Goal: Use online tool/utility: Utilize a website feature to perform a specific function

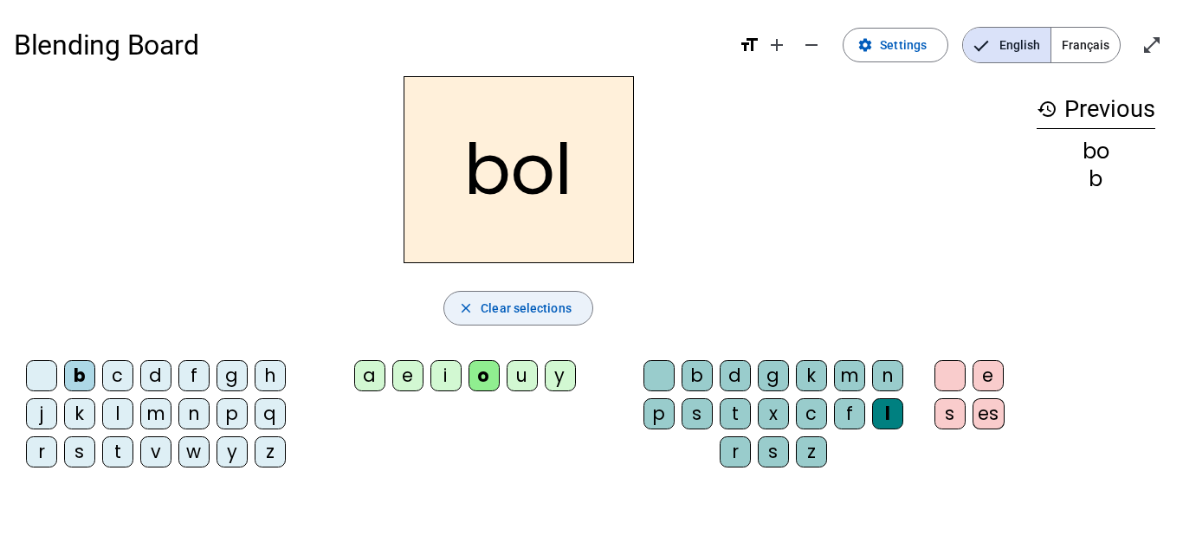
click at [530, 301] on span "Clear selections" at bounding box center [526, 308] width 91 height 21
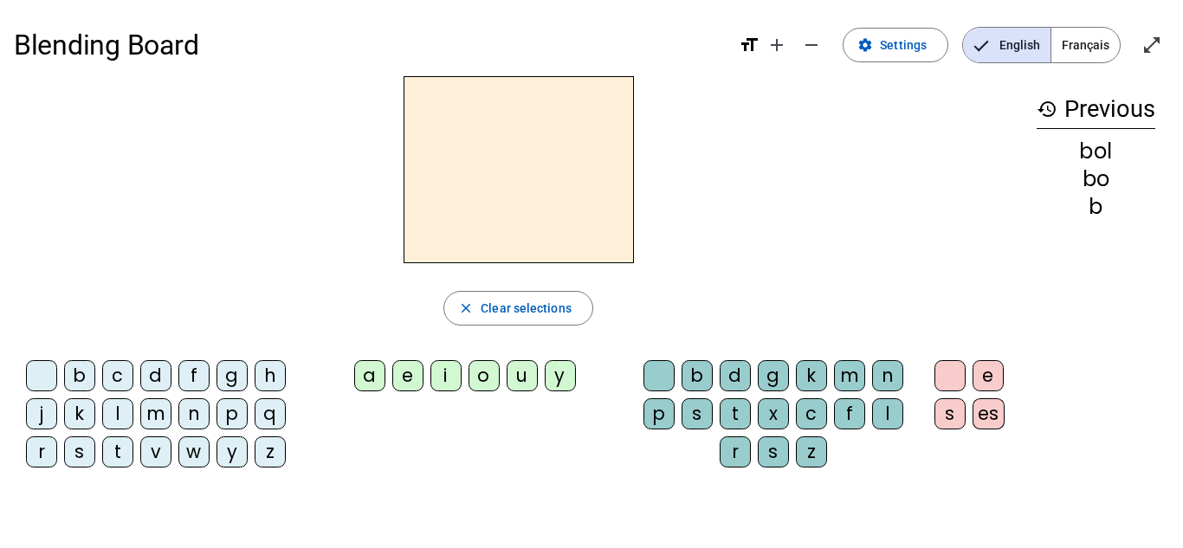
click at [49, 427] on div "j" at bounding box center [41, 414] width 31 height 31
click at [413, 380] on div "e" at bounding box center [407, 375] width 31 height 31
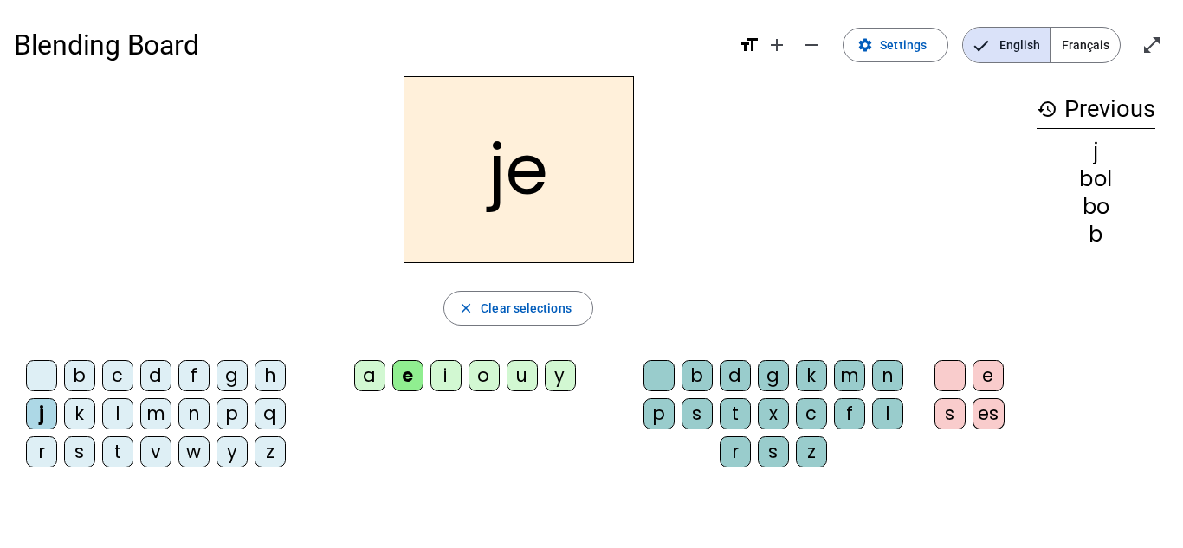
click at [497, 188] on h2 "je" at bounding box center [519, 169] width 230 height 187
click at [507, 299] on span "Clear selections" at bounding box center [526, 308] width 91 height 21
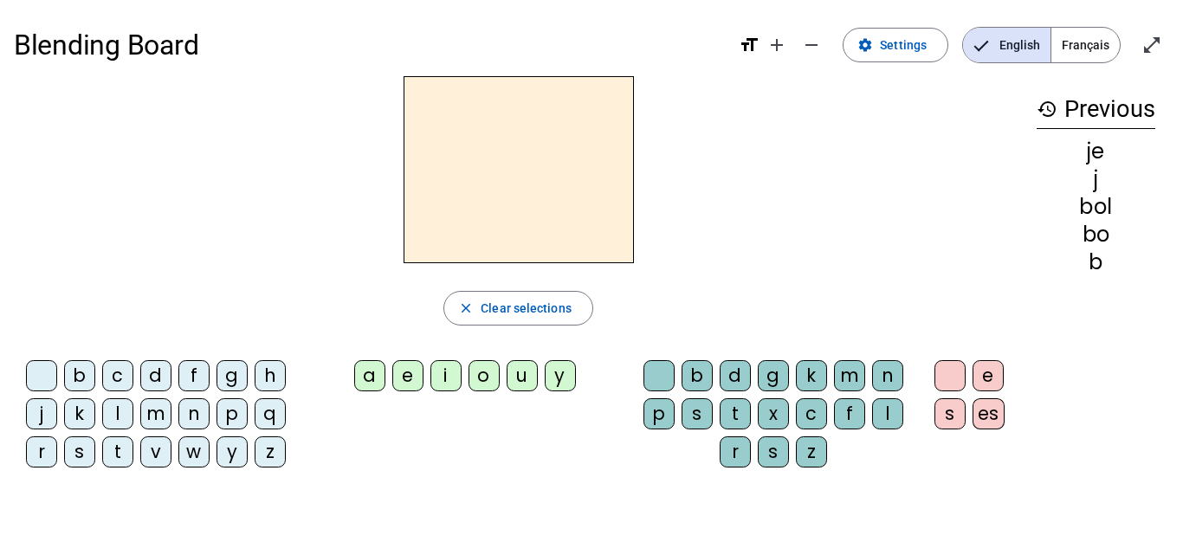
click at [147, 382] on div "d" at bounding box center [155, 375] width 31 height 31
click at [414, 383] on div "e" at bounding box center [407, 375] width 31 height 31
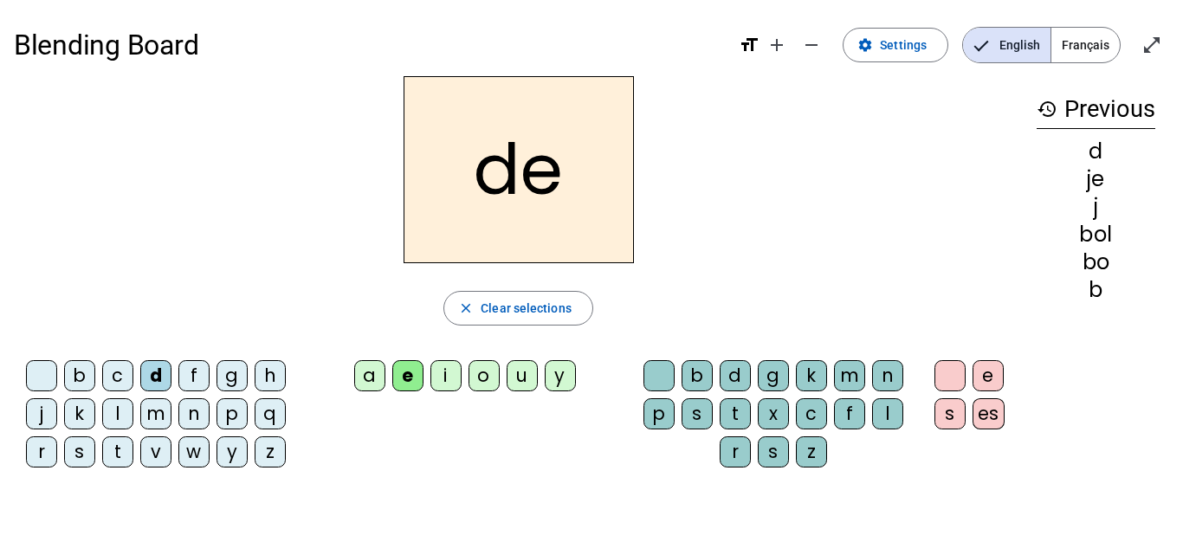
click at [520, 178] on h2 "de" at bounding box center [519, 169] width 230 height 187
click at [479, 296] on span "button" at bounding box center [518, 309] width 148 height 42
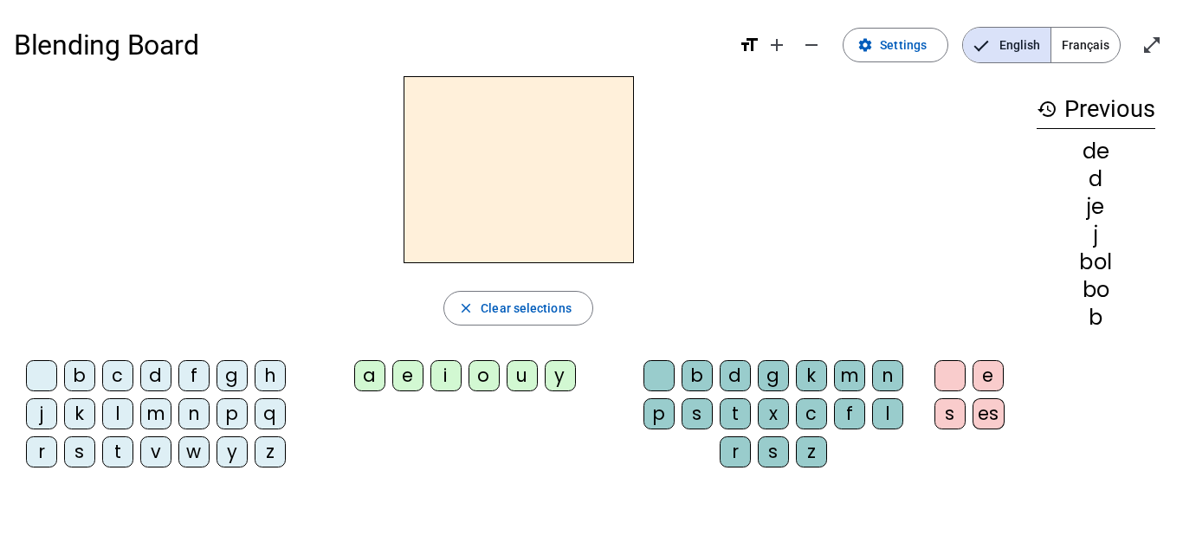
click at [146, 423] on div "m" at bounding box center [155, 414] width 31 height 31
click at [408, 374] on div "e" at bounding box center [407, 375] width 31 height 31
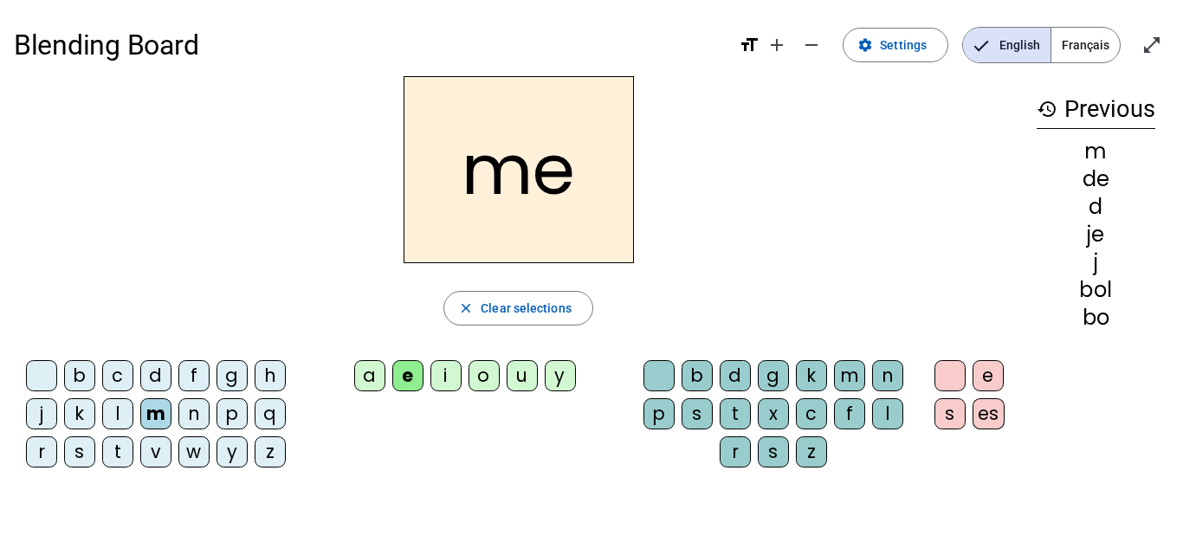
click at [890, 424] on div "l" at bounding box center [887, 414] width 31 height 31
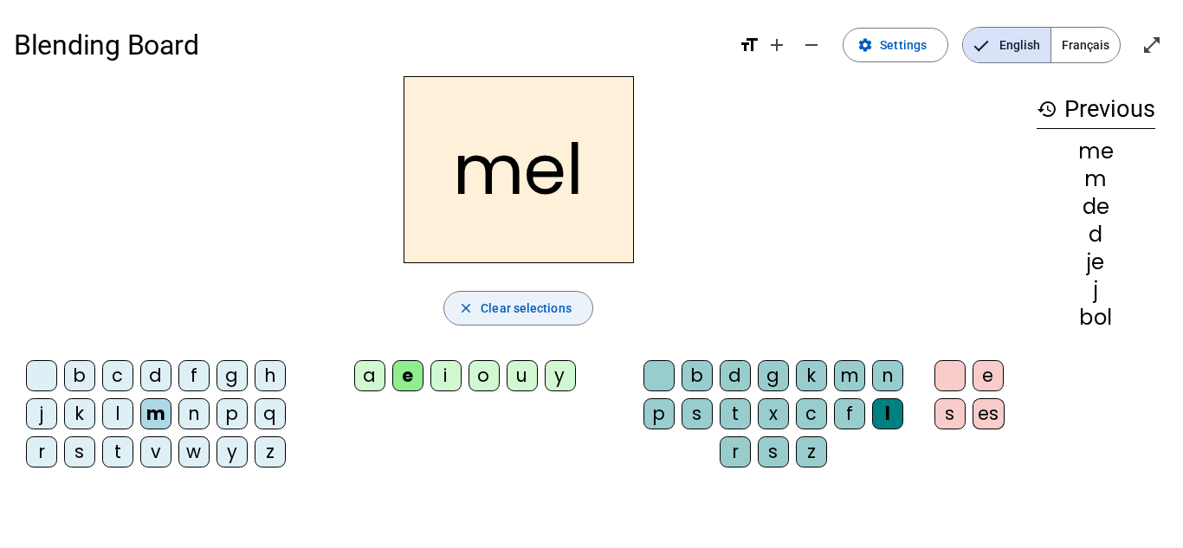
click at [584, 295] on span "button" at bounding box center [518, 309] width 148 height 42
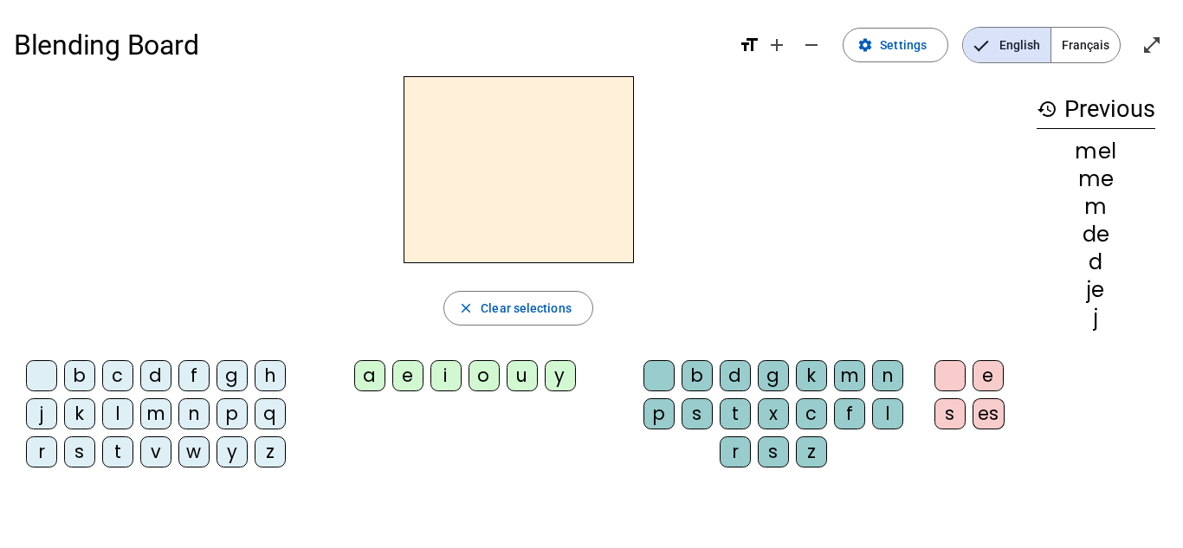
click at [895, 406] on div "l" at bounding box center [887, 414] width 31 height 31
click at [407, 375] on div "e" at bounding box center [407, 375] width 31 height 31
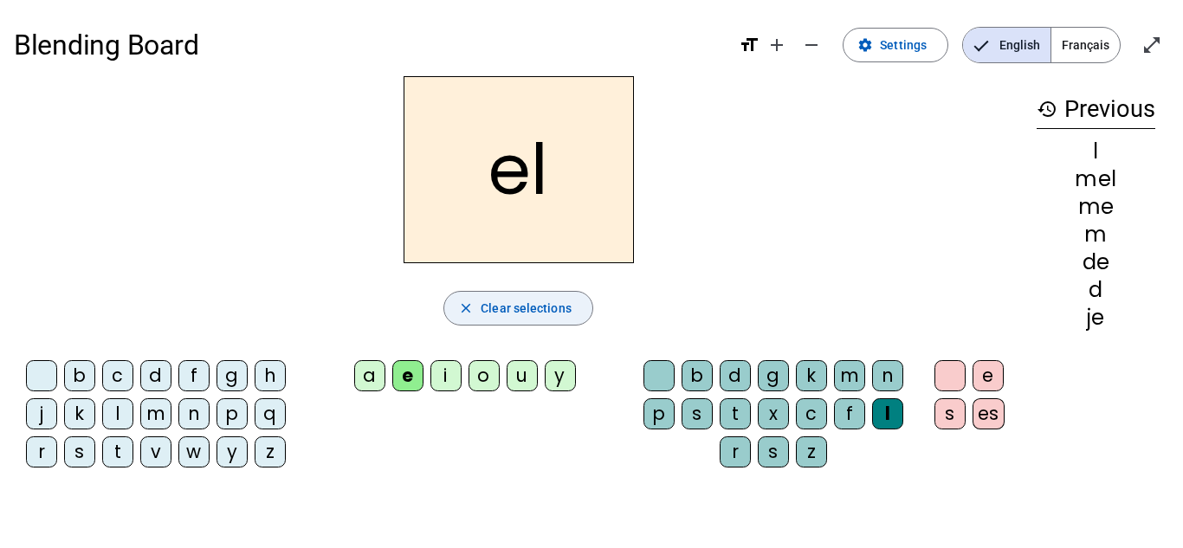
click at [494, 312] on span "Clear selections" at bounding box center [526, 308] width 91 height 21
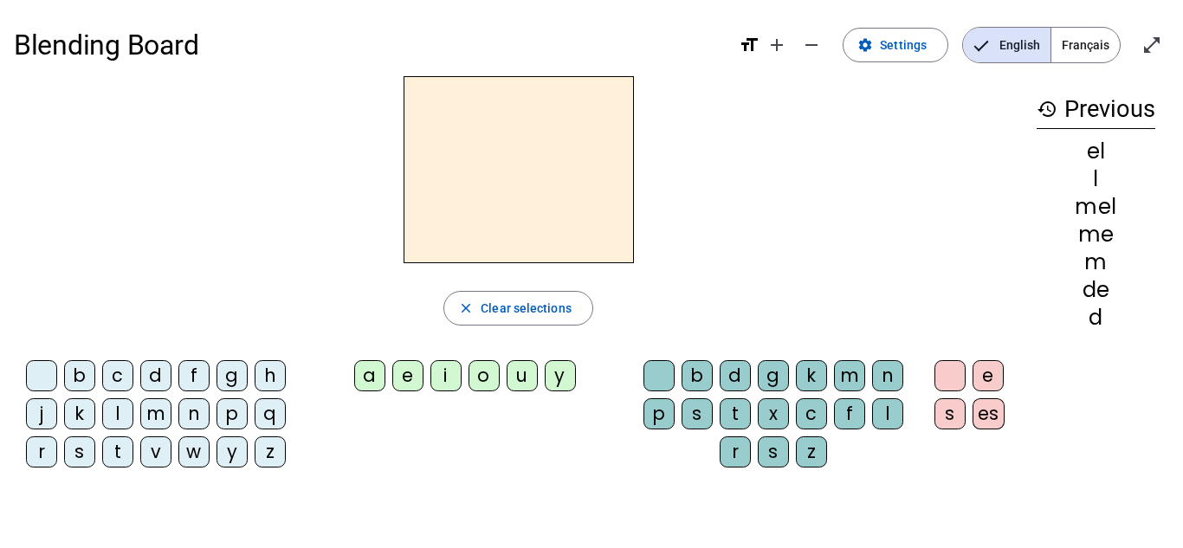
click at [894, 418] on div "l" at bounding box center [887, 414] width 31 height 31
click at [402, 367] on div "e" at bounding box center [407, 375] width 31 height 31
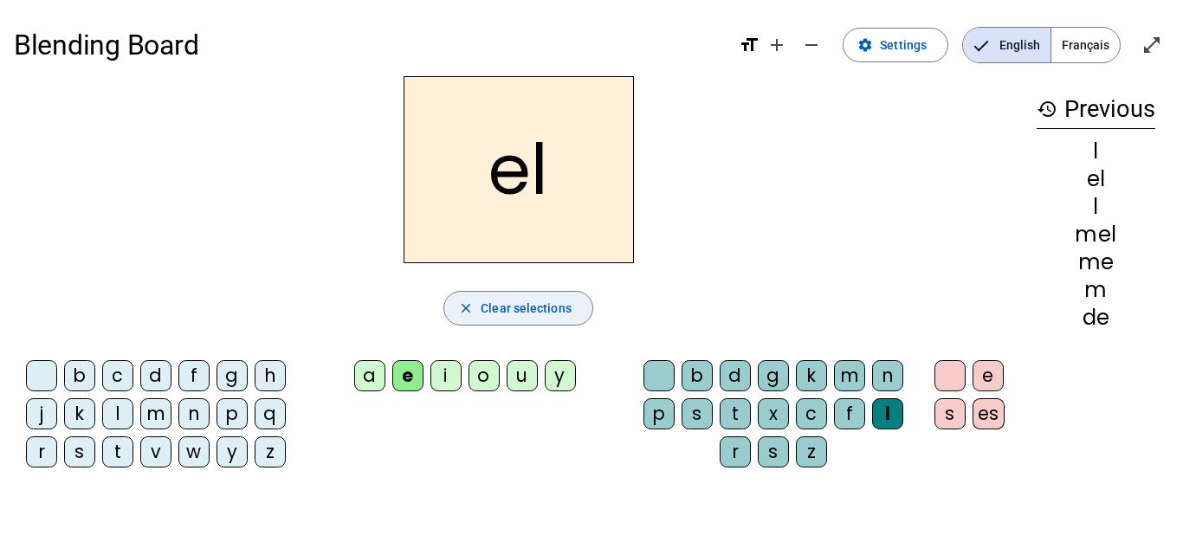
click at [542, 305] on span "Clear selections" at bounding box center [526, 308] width 91 height 21
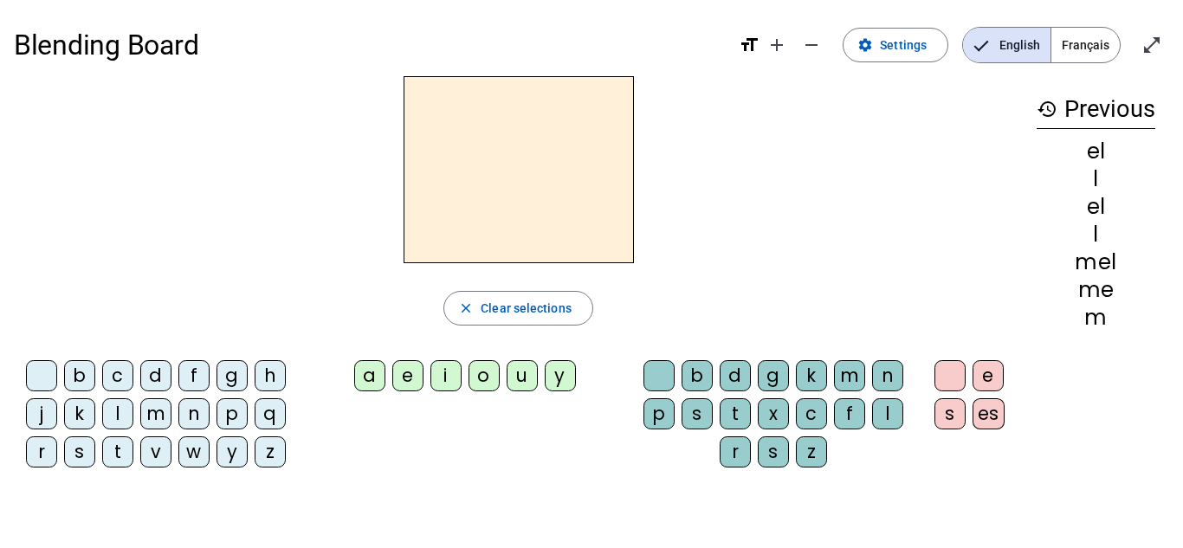
click at [890, 408] on div "l" at bounding box center [887, 414] width 31 height 31
click at [509, 302] on span "Clear selections" at bounding box center [526, 308] width 91 height 21
click at [114, 418] on div "l" at bounding box center [117, 414] width 31 height 31
click at [409, 388] on div "e" at bounding box center [407, 375] width 31 height 31
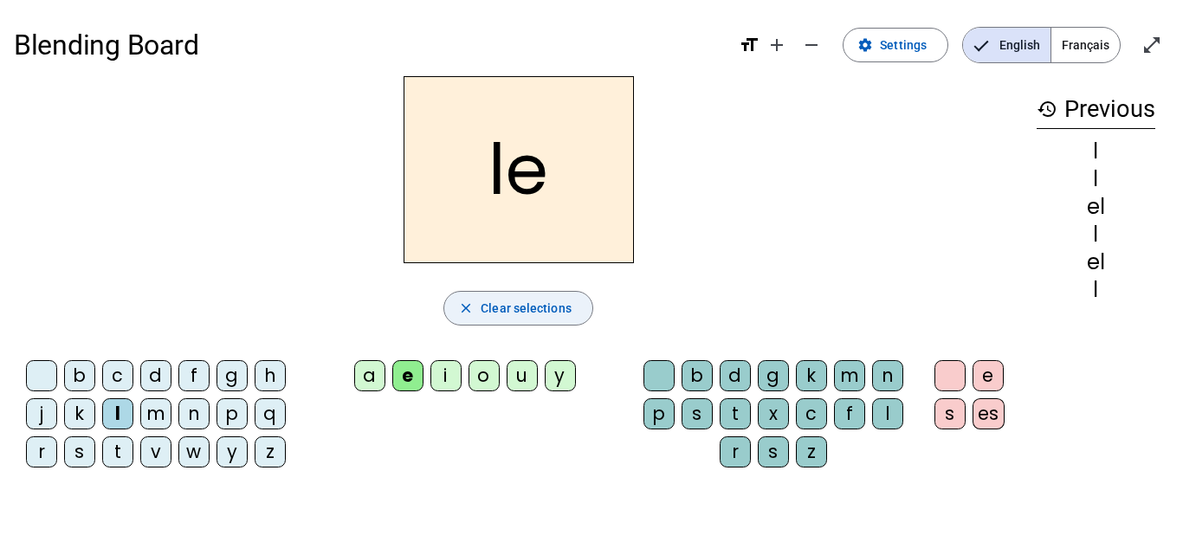
click at [515, 315] on span "Clear selections" at bounding box center [526, 308] width 91 height 21
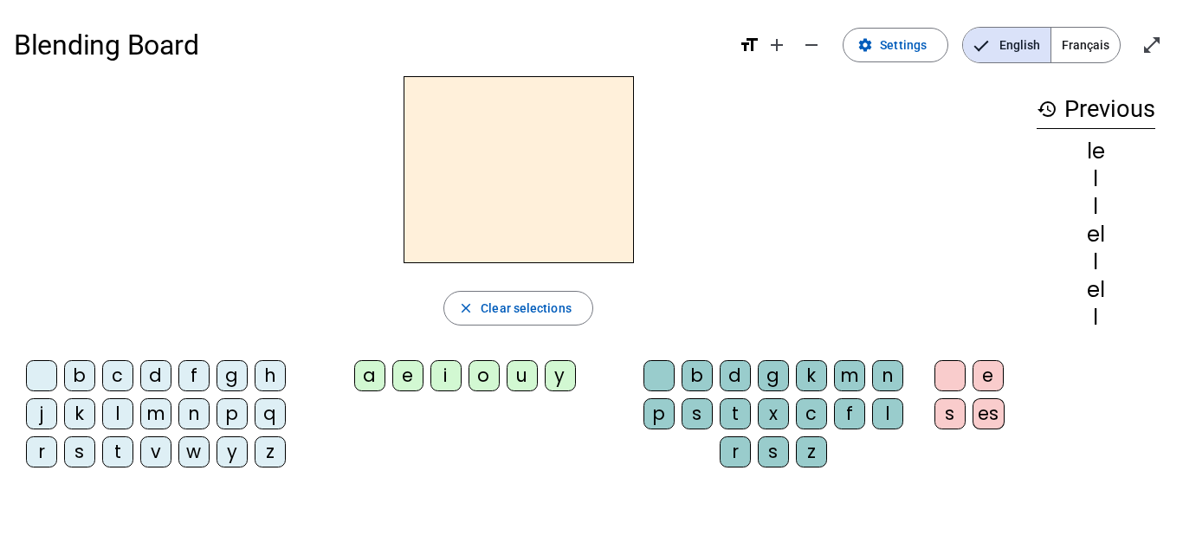
click at [133, 414] on letter-bubble "l" at bounding box center [121, 418] width 38 height 38
click at [442, 381] on div "i" at bounding box center [446, 375] width 31 height 31
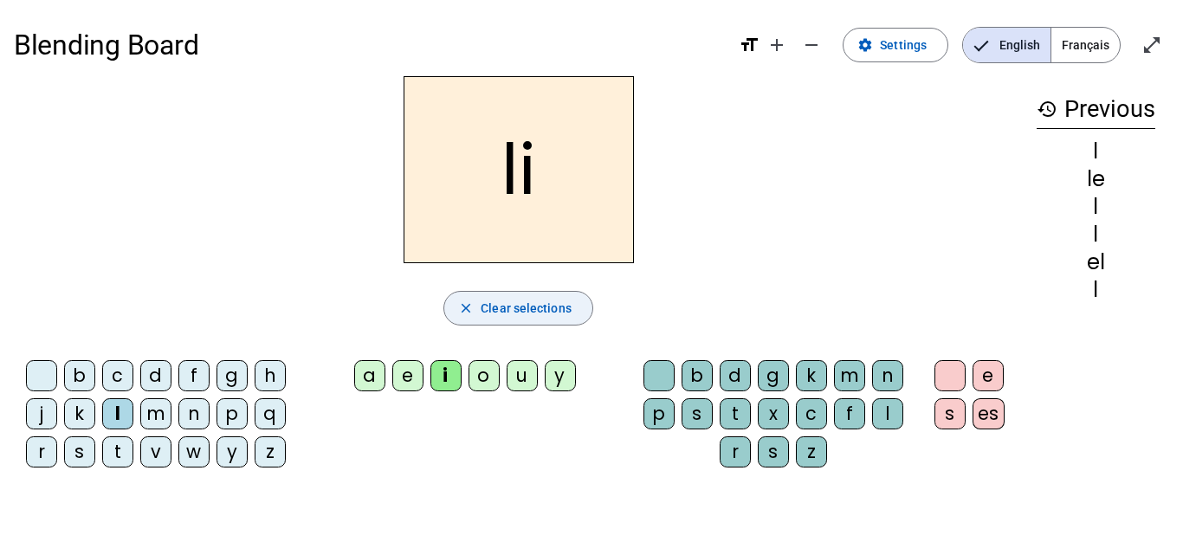
click at [499, 317] on span "Clear selections" at bounding box center [526, 308] width 91 height 21
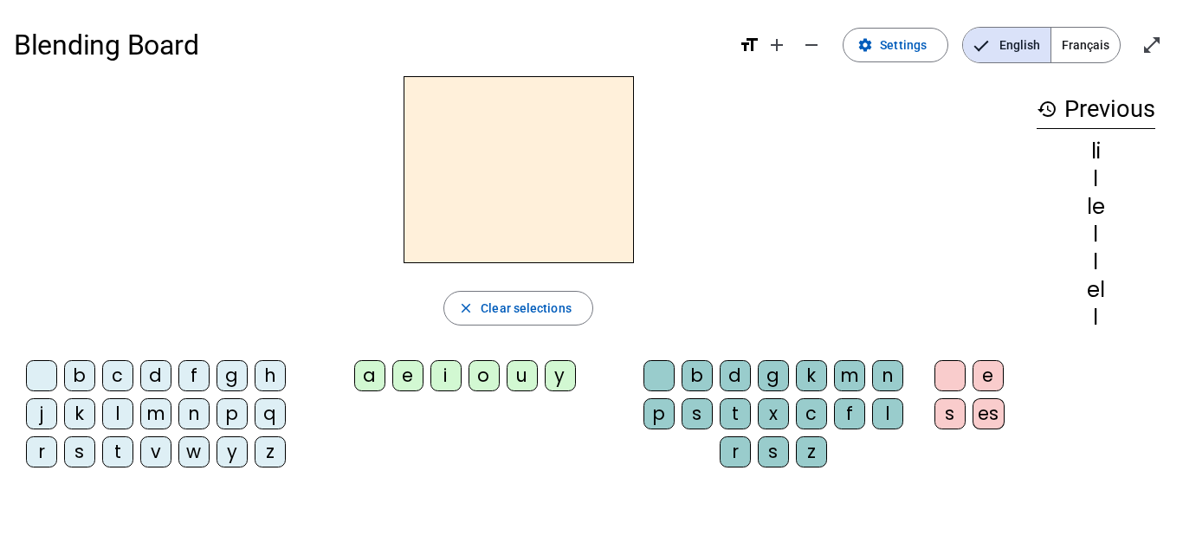
click at [117, 420] on div "l" at bounding box center [117, 414] width 31 height 31
click at [523, 379] on div "u" at bounding box center [522, 375] width 31 height 31
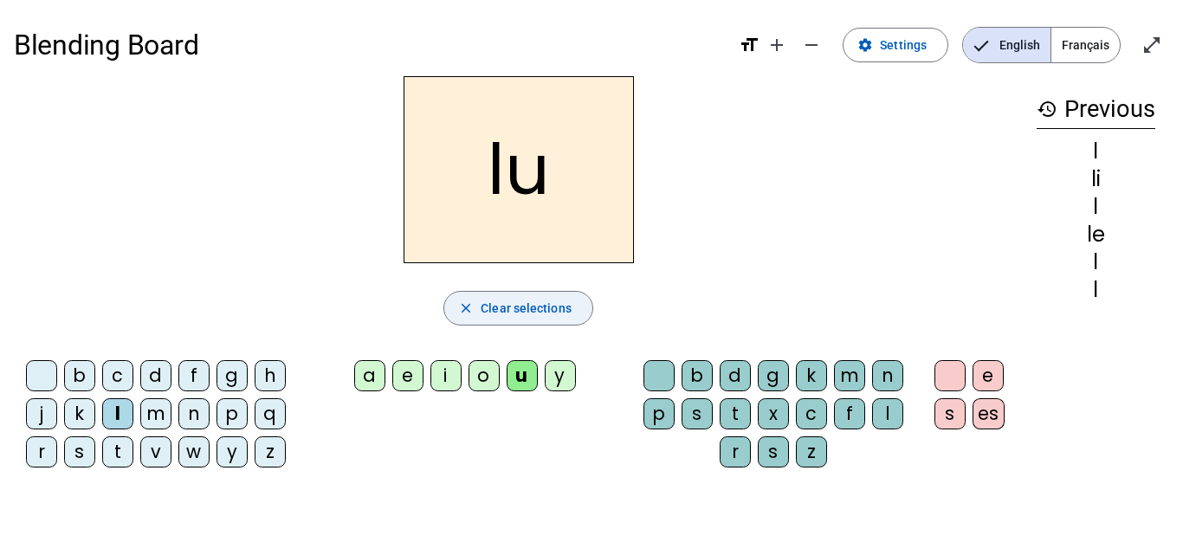
click at [479, 305] on span "button" at bounding box center [518, 309] width 148 height 42
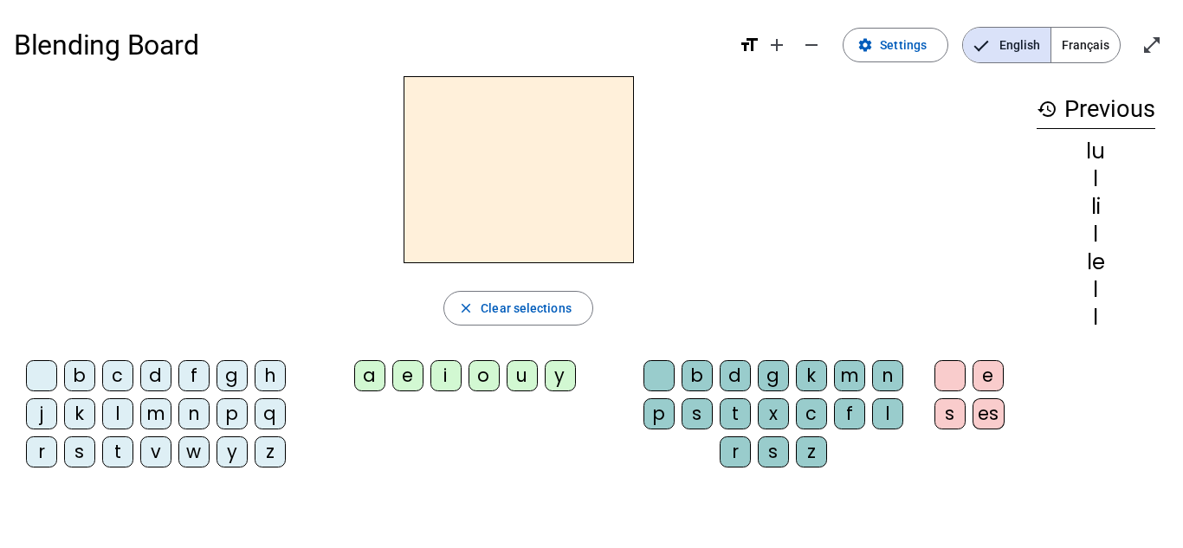
click at [147, 456] on div "v" at bounding box center [155, 452] width 31 height 31
click at [525, 373] on div "u" at bounding box center [522, 375] width 31 height 31
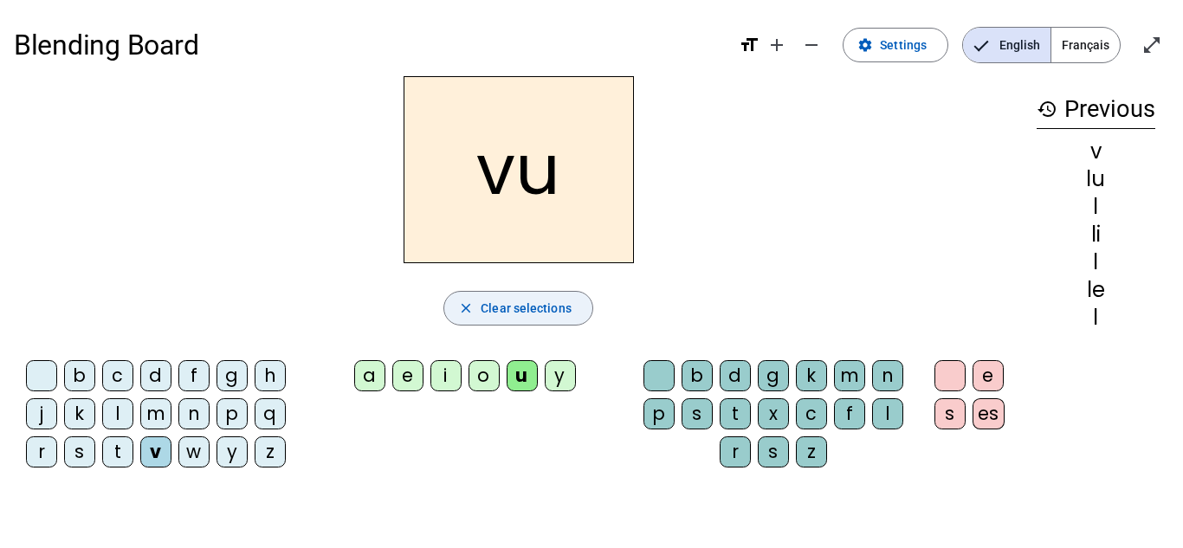
click at [488, 301] on span "Clear selections" at bounding box center [526, 308] width 91 height 21
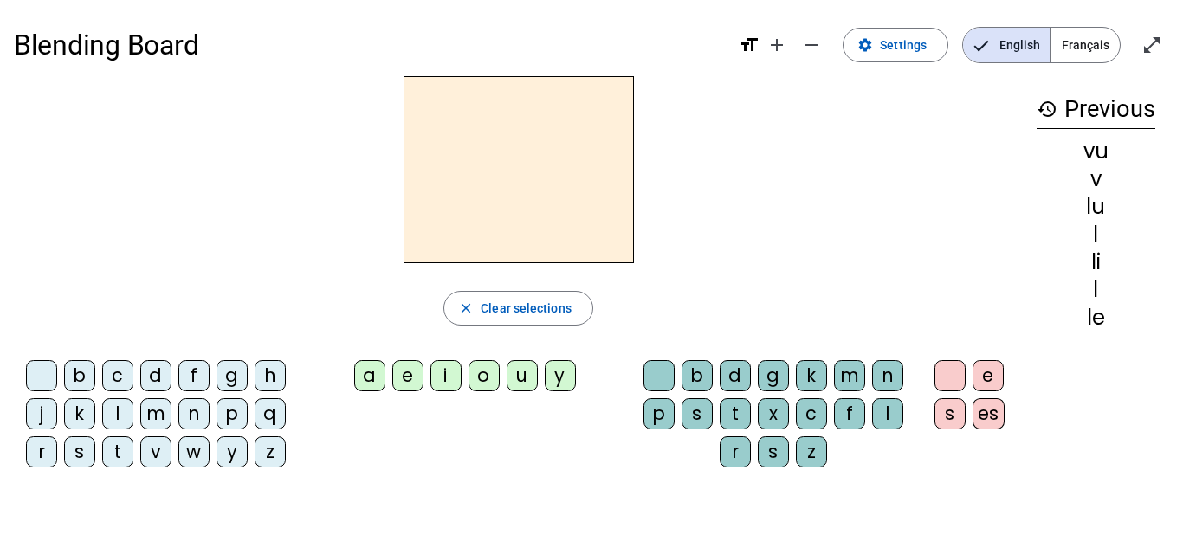
click at [75, 385] on div "b" at bounding box center [79, 375] width 31 height 31
click at [511, 375] on div "u" at bounding box center [522, 375] width 31 height 31
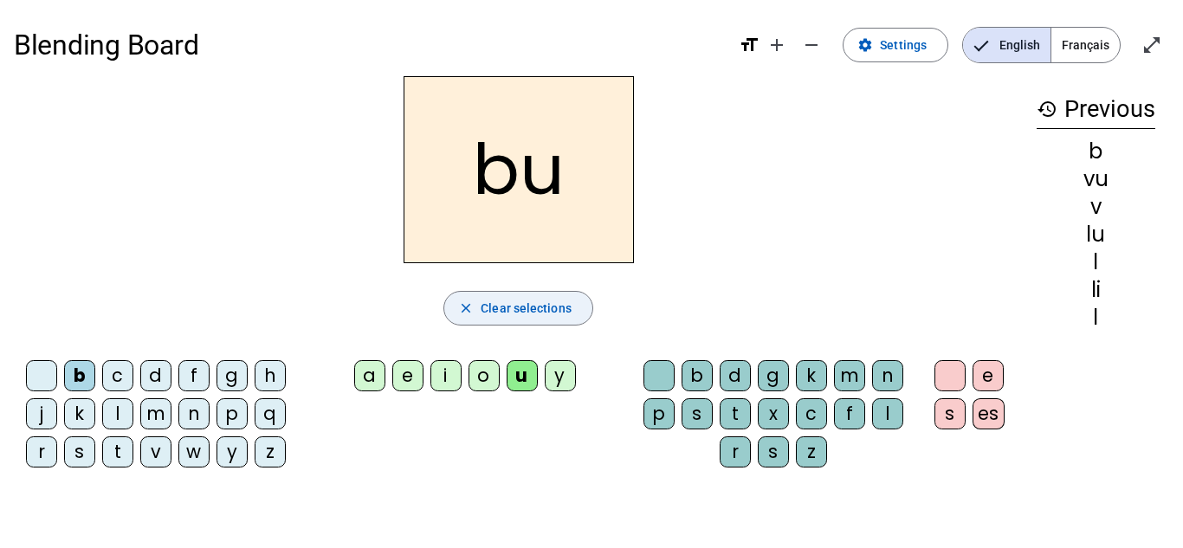
click at [547, 295] on span "button" at bounding box center [518, 309] width 148 height 42
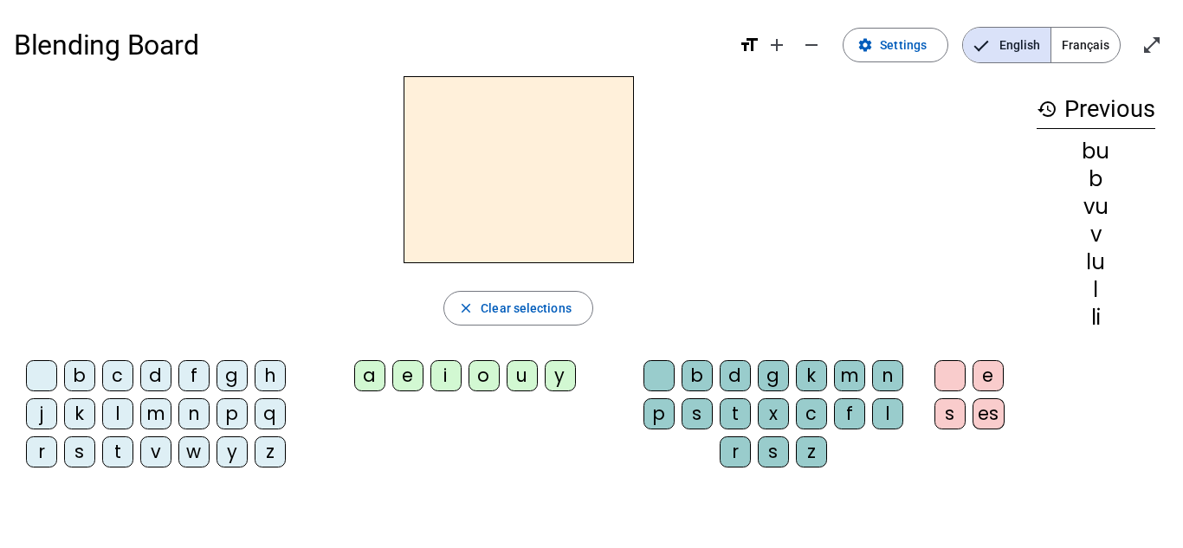
click at [238, 416] on div "p" at bounding box center [232, 414] width 31 height 31
click at [527, 377] on div "u" at bounding box center [522, 375] width 31 height 31
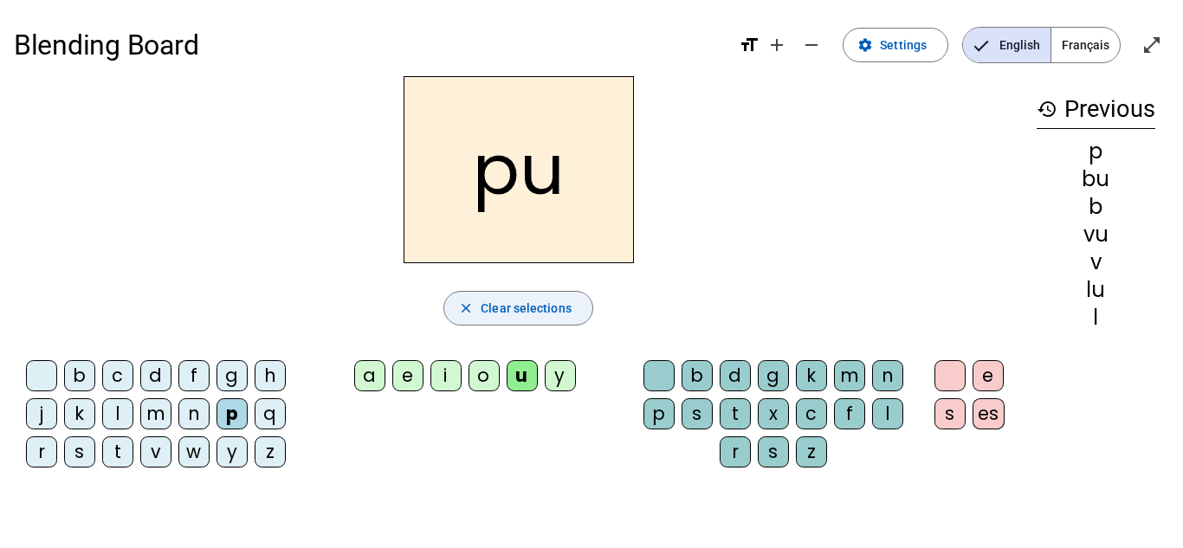
click at [482, 304] on span "Clear selections" at bounding box center [526, 308] width 91 height 21
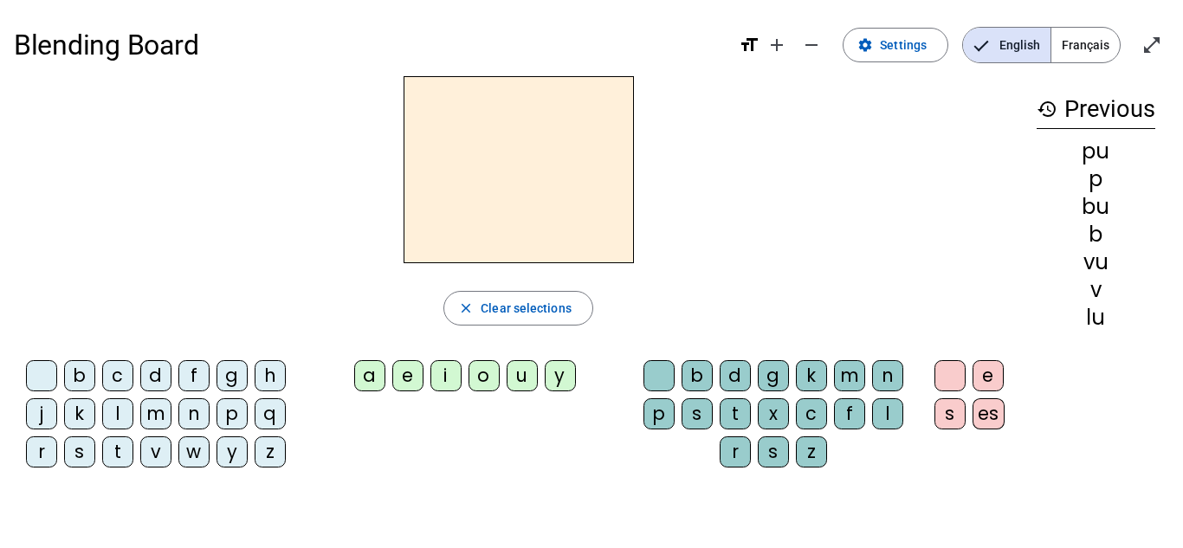
click at [87, 453] on div "s" at bounding box center [79, 452] width 31 height 31
click at [529, 381] on div "u" at bounding box center [522, 375] width 31 height 31
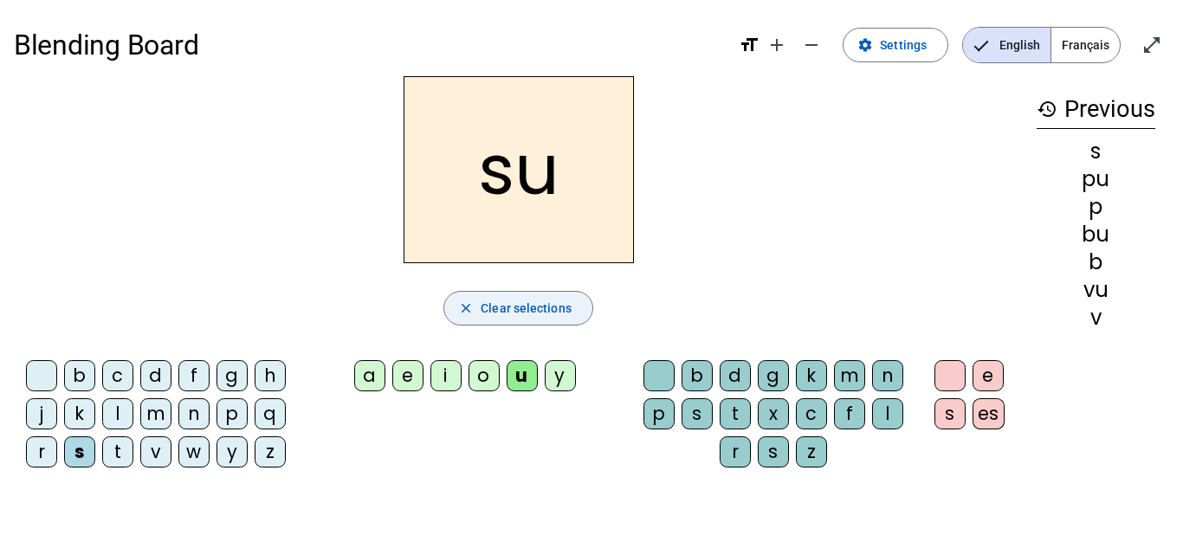
click at [527, 303] on span "Clear selections" at bounding box center [526, 308] width 91 height 21
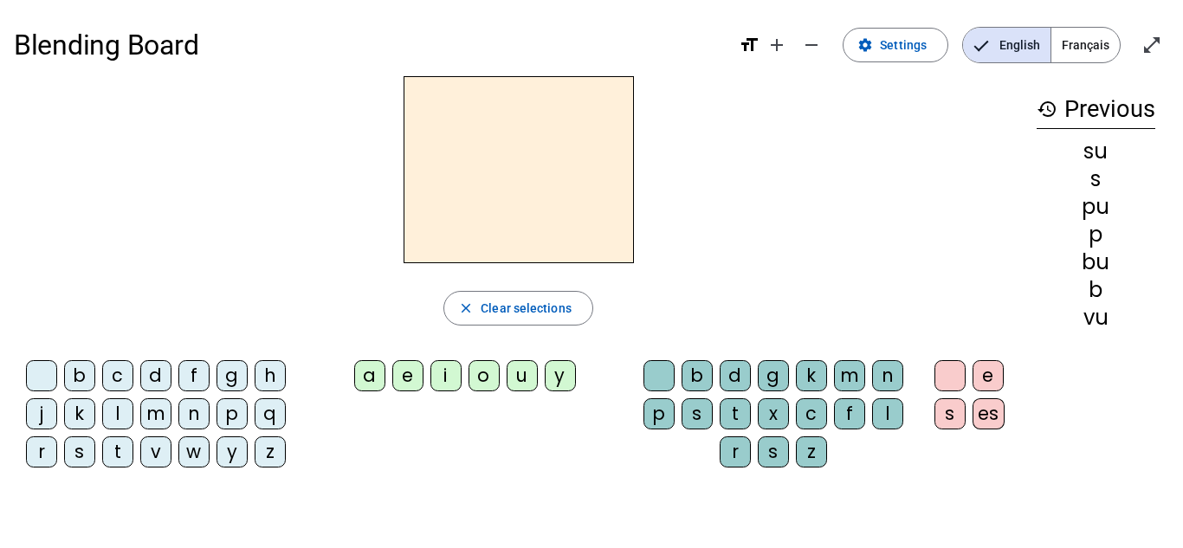
click at [81, 457] on div "s" at bounding box center [79, 452] width 31 height 31
click at [373, 375] on div "a" at bounding box center [369, 375] width 31 height 31
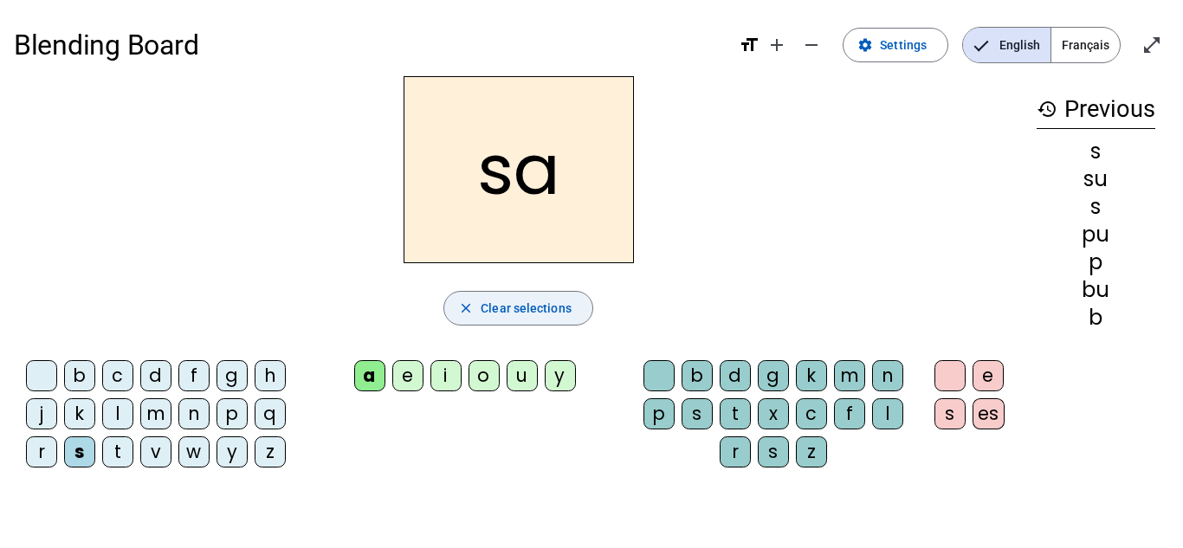
click at [542, 318] on span "Clear selections" at bounding box center [526, 308] width 91 height 21
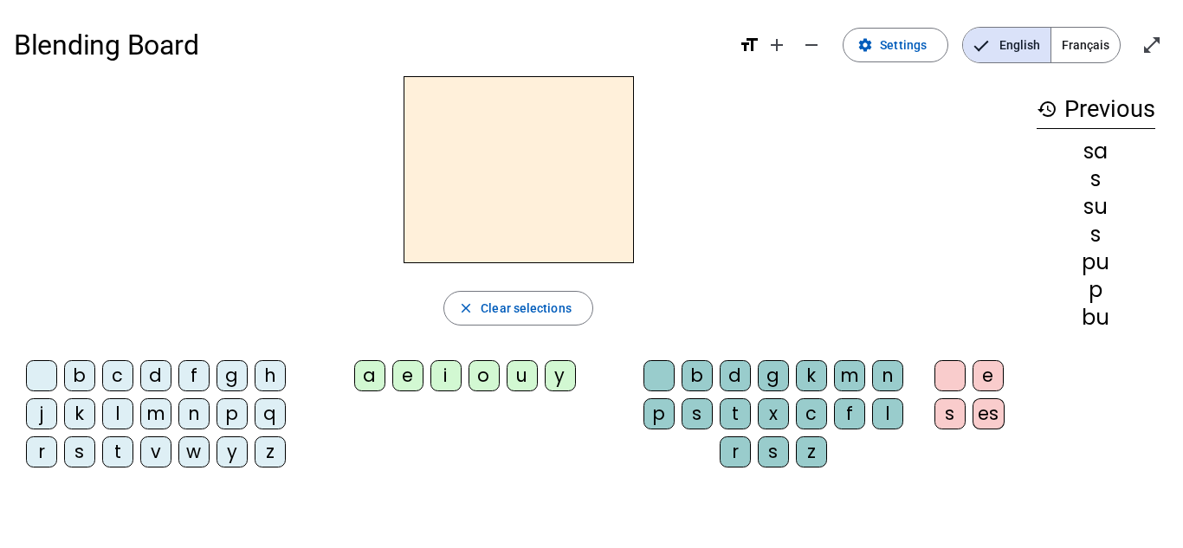
click at [125, 419] on div "l" at bounding box center [117, 414] width 31 height 31
click at [368, 377] on div "a" at bounding box center [369, 375] width 31 height 31
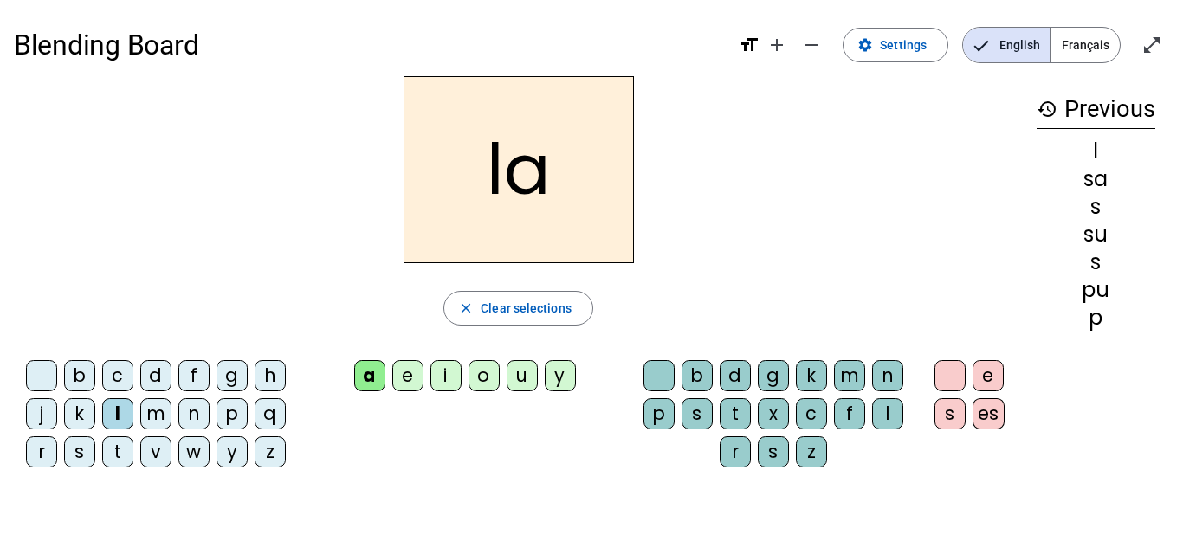
click at [116, 374] on div "c" at bounding box center [117, 375] width 31 height 31
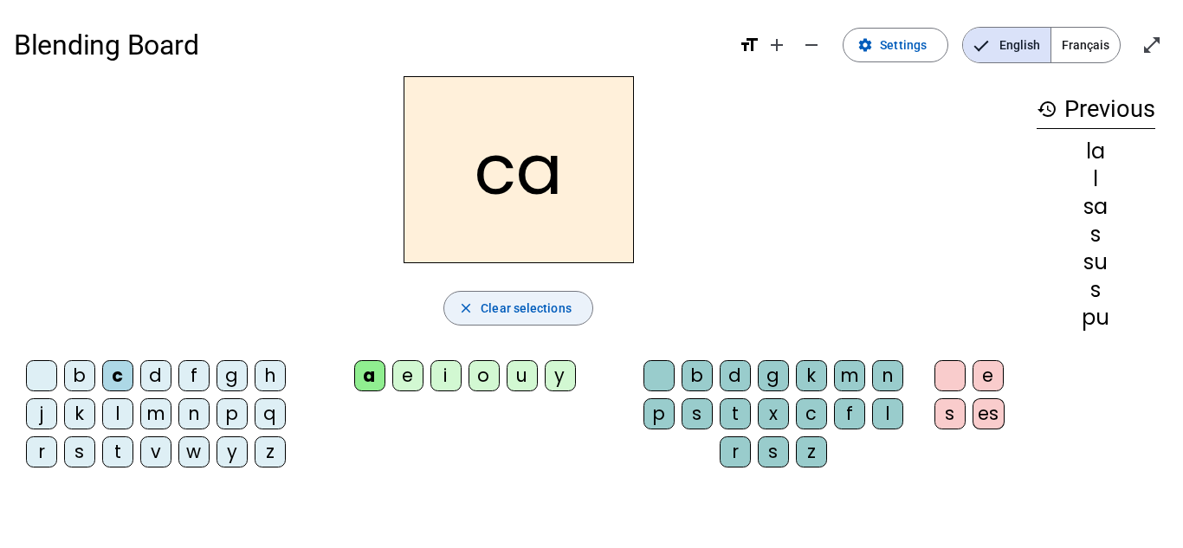
click at [496, 313] on span "Clear selections" at bounding box center [526, 308] width 91 height 21
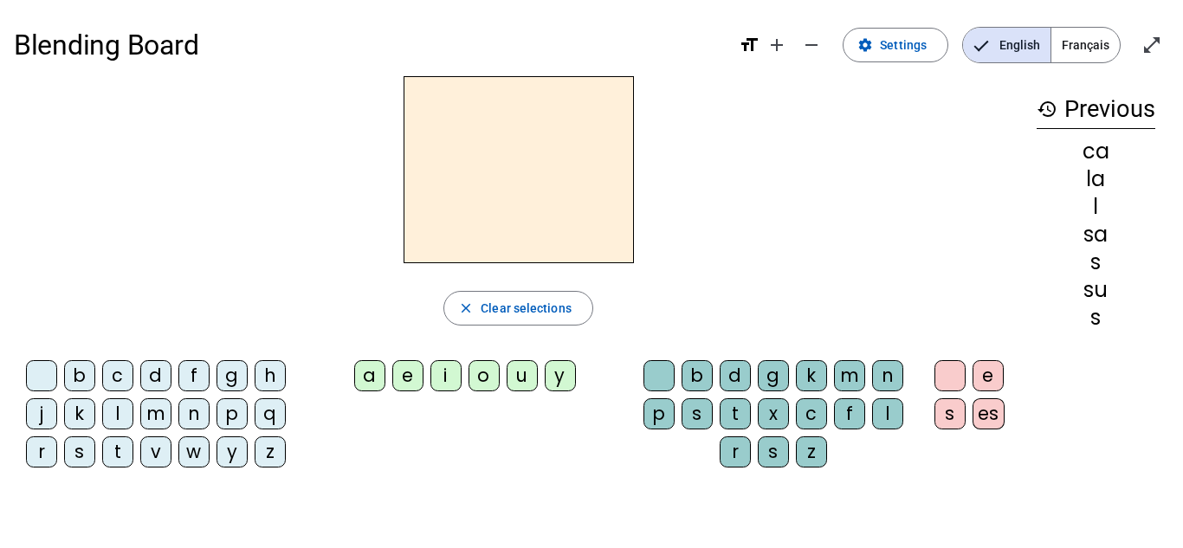
click at [107, 408] on div "l" at bounding box center [117, 414] width 31 height 31
click at [371, 386] on div "a" at bounding box center [369, 375] width 31 height 31
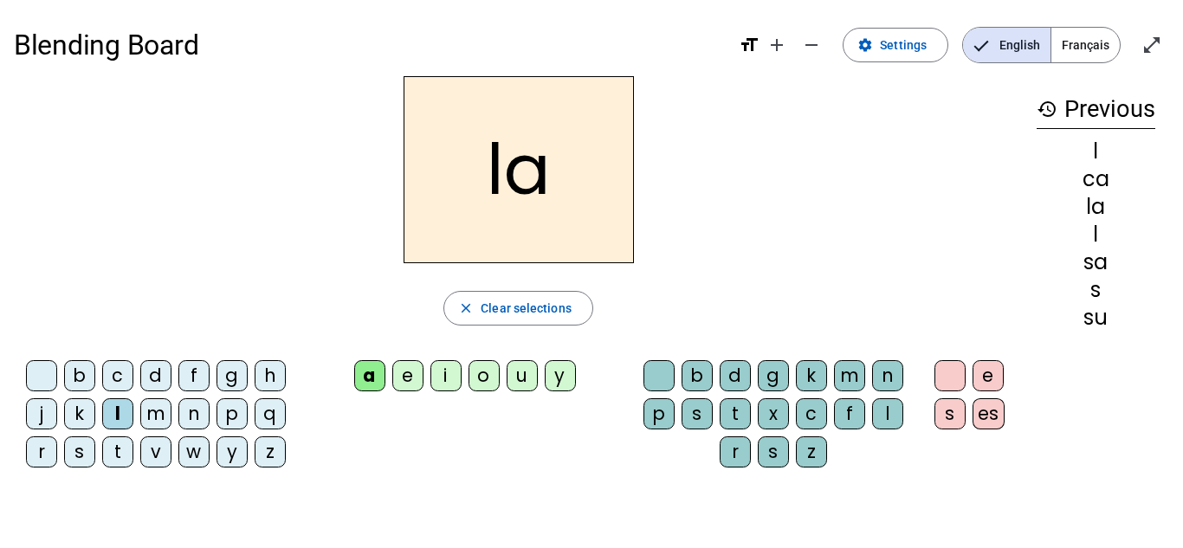
click at [126, 375] on div "c" at bounding box center [117, 375] width 31 height 31
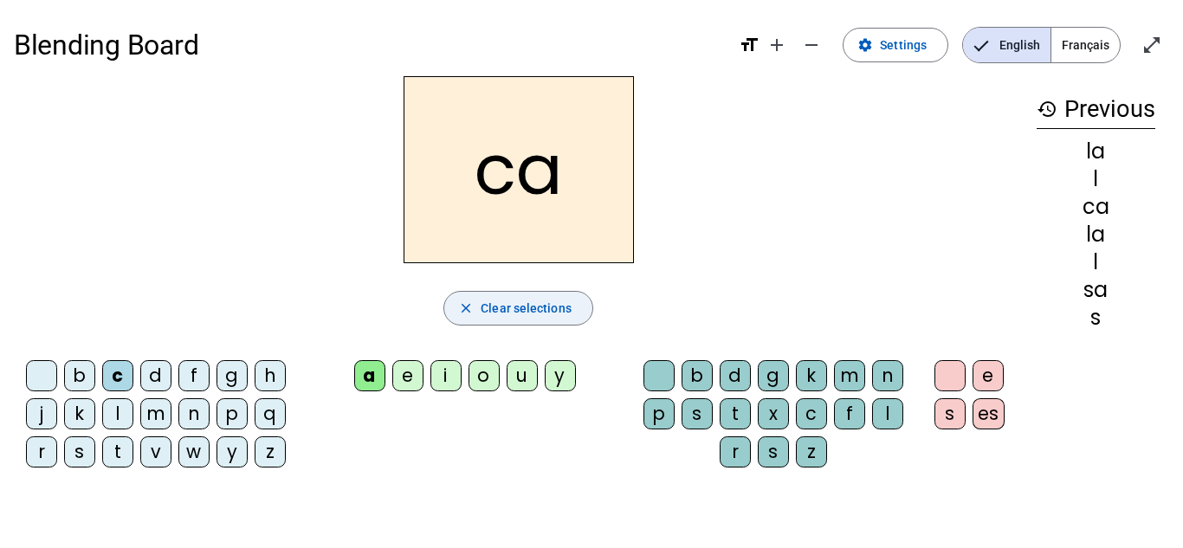
click at [555, 321] on span "button" at bounding box center [518, 309] width 148 height 42
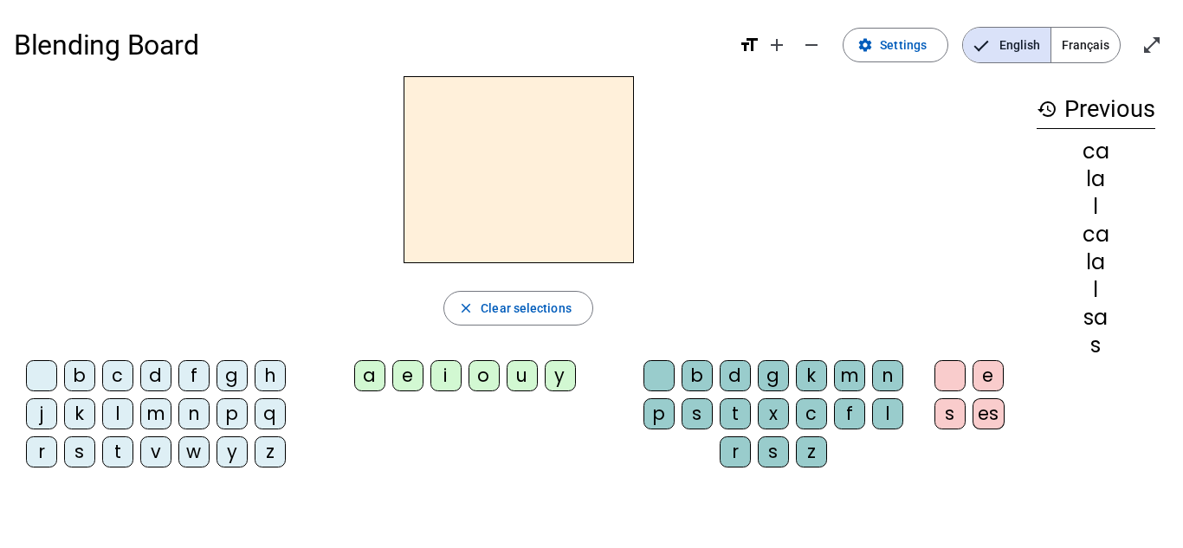
click at [117, 416] on div "l" at bounding box center [117, 414] width 31 height 31
click at [368, 374] on div "a" at bounding box center [369, 375] width 31 height 31
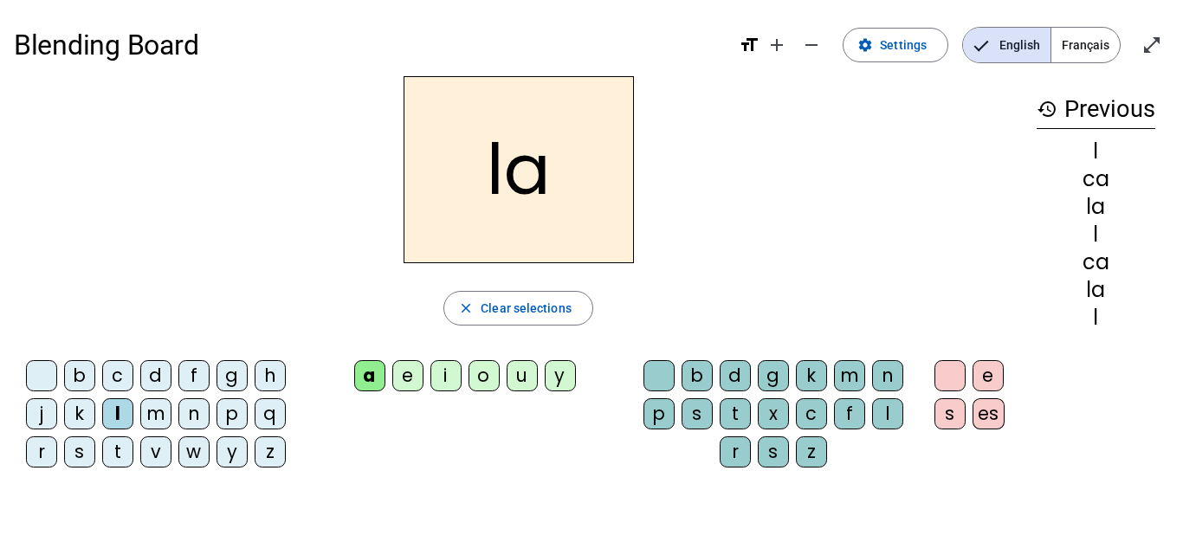
click at [818, 413] on div "c" at bounding box center [811, 414] width 31 height 31
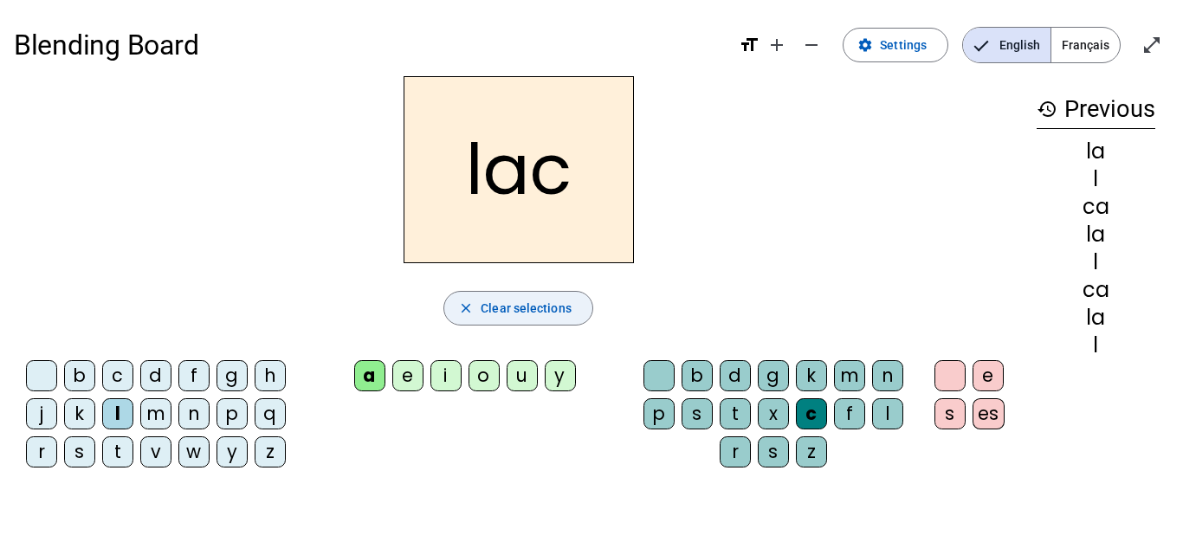
click at [549, 317] on span "Clear selections" at bounding box center [526, 308] width 91 height 21
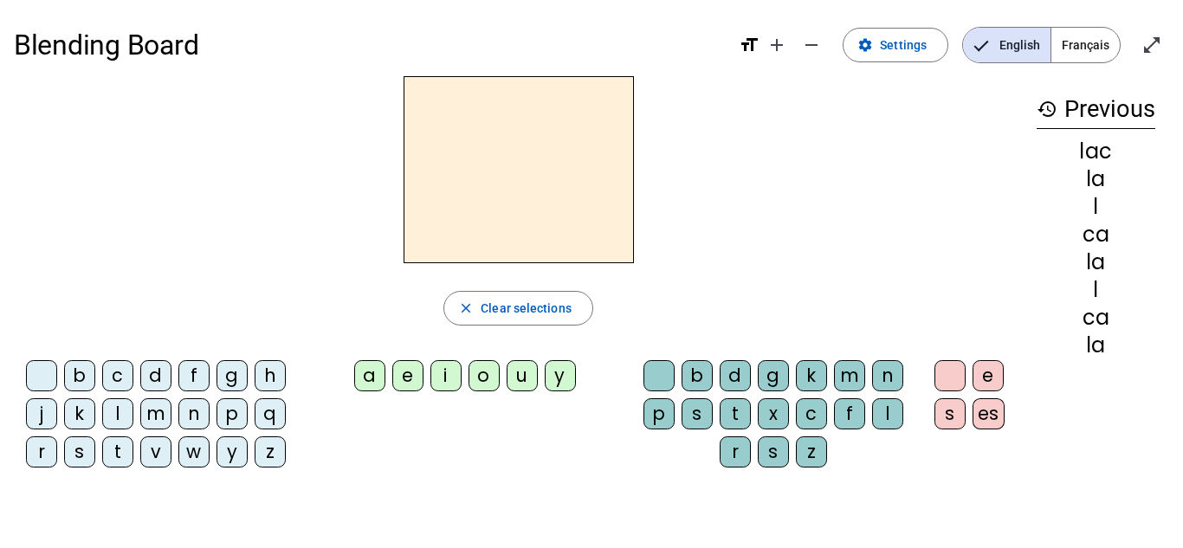
click at [82, 461] on div "s" at bounding box center [79, 452] width 31 height 31
click at [372, 385] on div "a" at bounding box center [369, 375] width 31 height 31
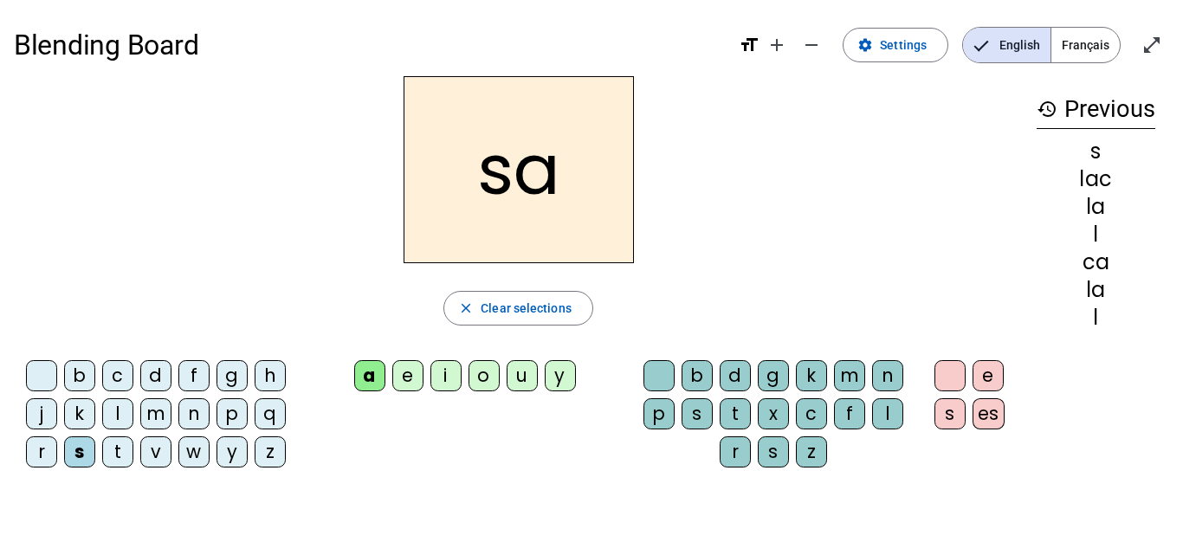
click at [818, 415] on div "c" at bounding box center [811, 414] width 31 height 31
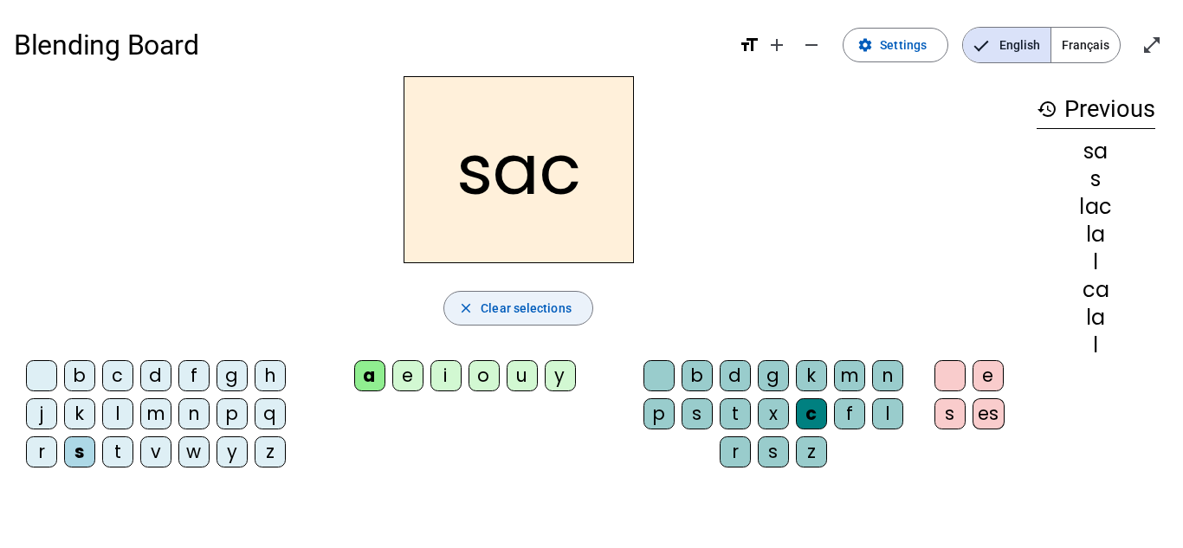
click at [508, 299] on span "Clear selections" at bounding box center [526, 308] width 91 height 21
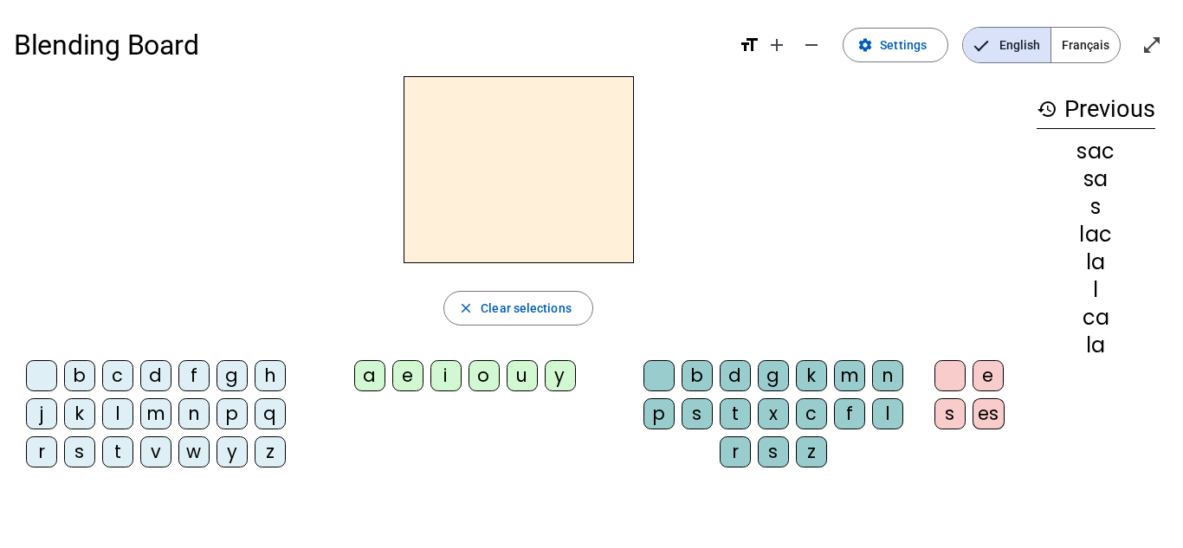
click at [125, 459] on div "t" at bounding box center [117, 452] width 31 height 31
click at [369, 366] on div "a" at bounding box center [369, 375] width 31 height 31
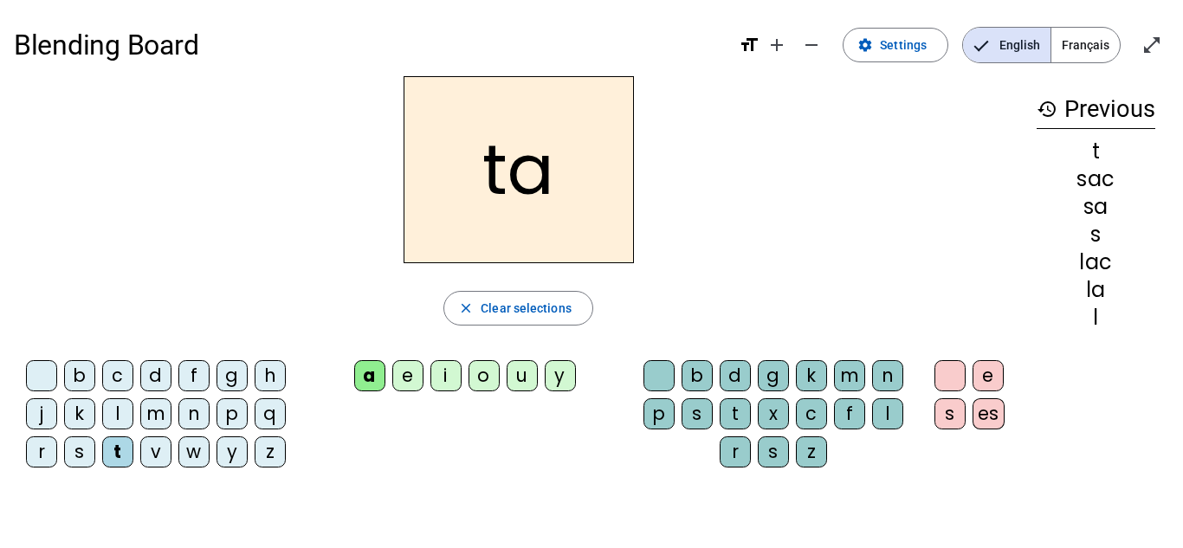
click at [813, 405] on div "c" at bounding box center [811, 414] width 31 height 31
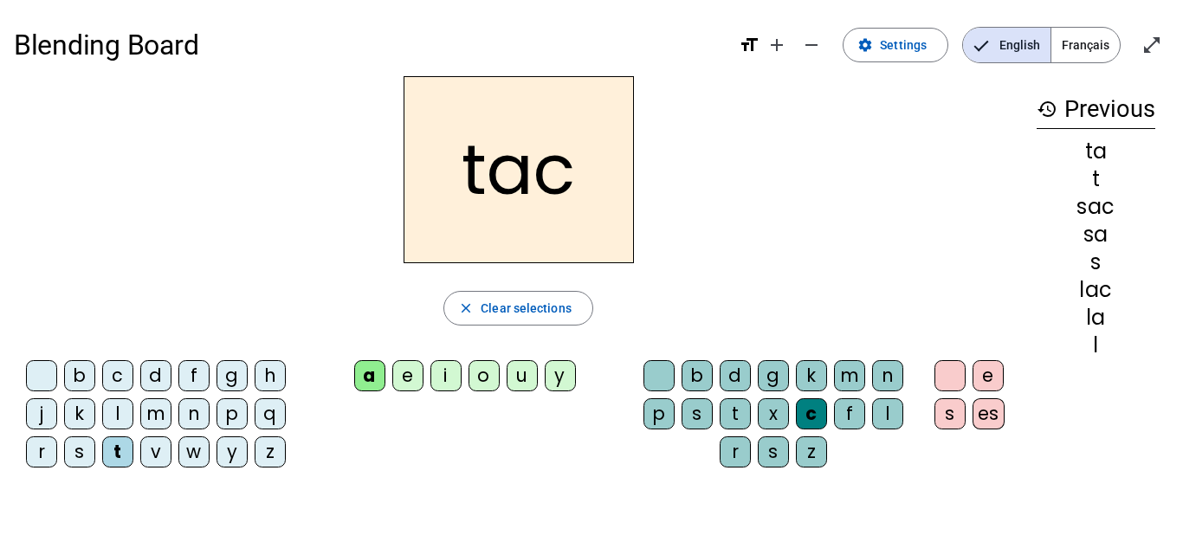
click at [479, 380] on div "o" at bounding box center [484, 375] width 31 height 31
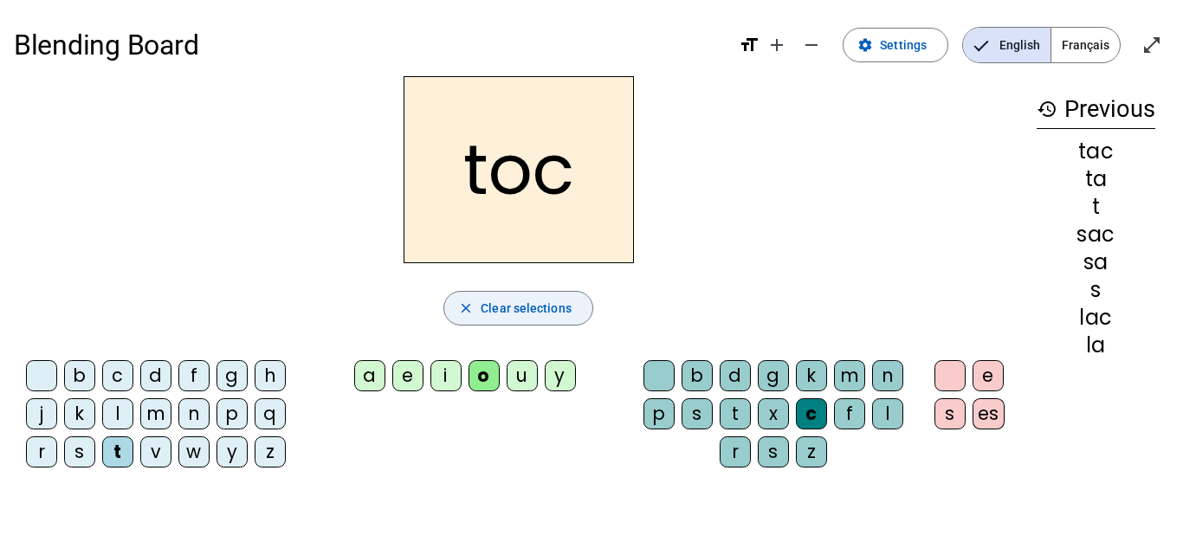
click at [539, 321] on span "button" at bounding box center [518, 309] width 148 height 42
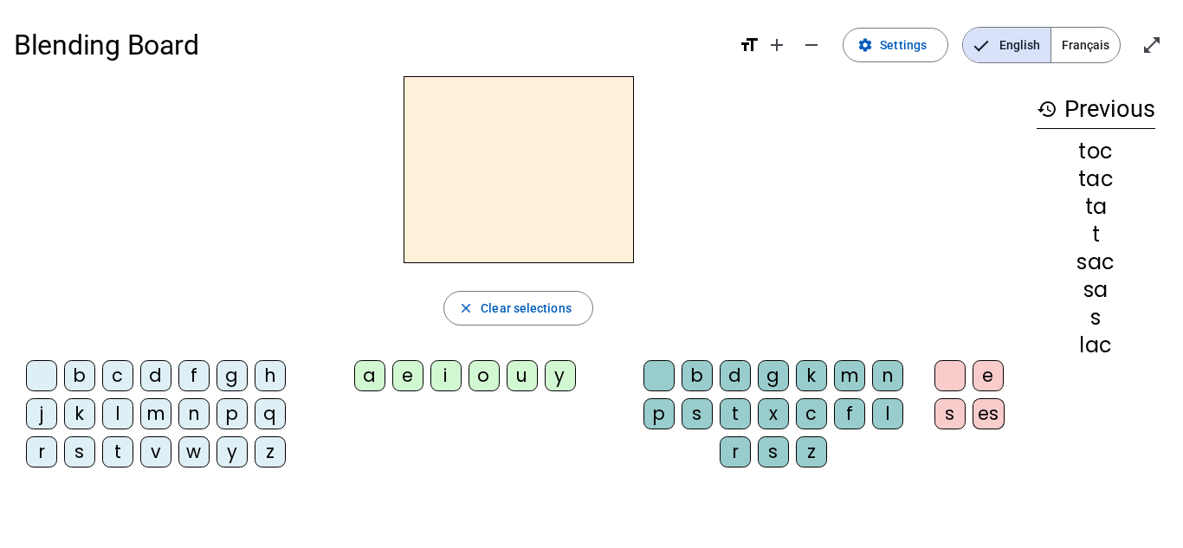
click at [124, 443] on div "t" at bounding box center [117, 452] width 31 height 31
click at [364, 363] on div "a" at bounding box center [369, 375] width 31 height 31
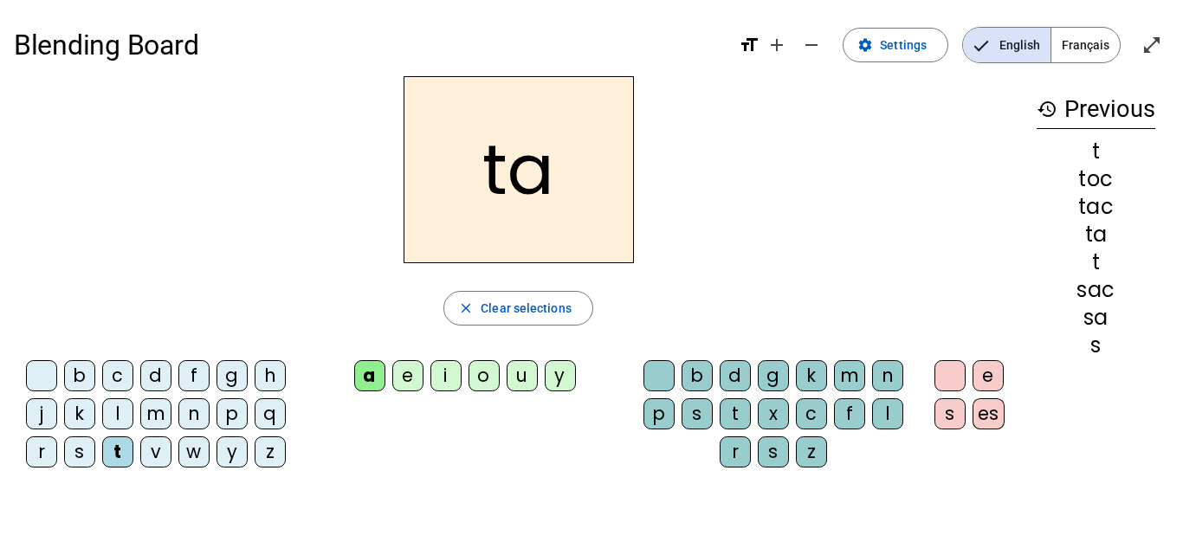
click at [813, 418] on div "c" at bounding box center [811, 414] width 31 height 31
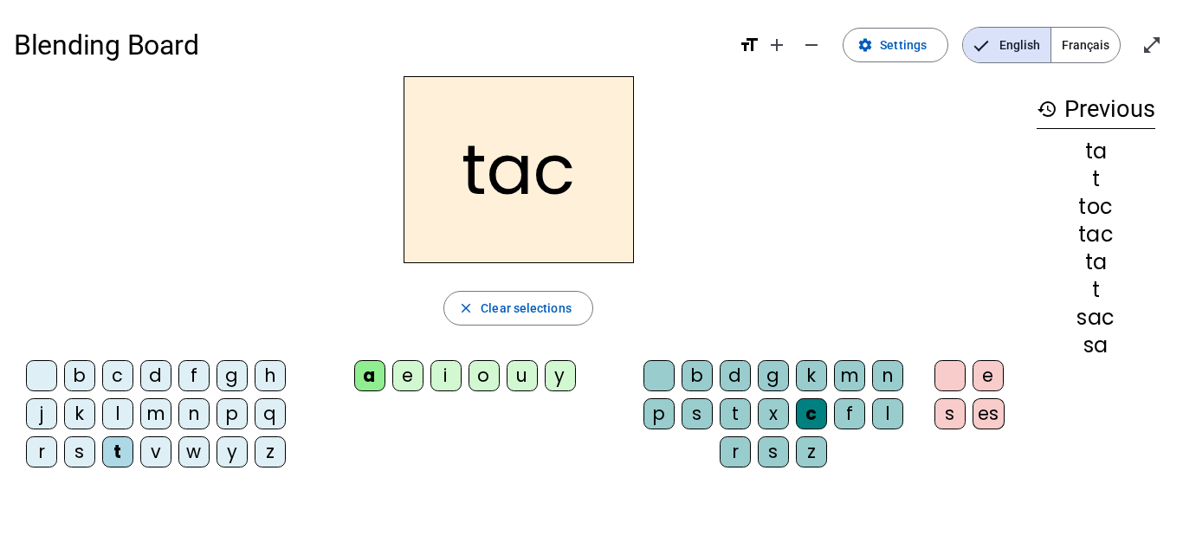
click at [483, 386] on div "o" at bounding box center [484, 375] width 31 height 31
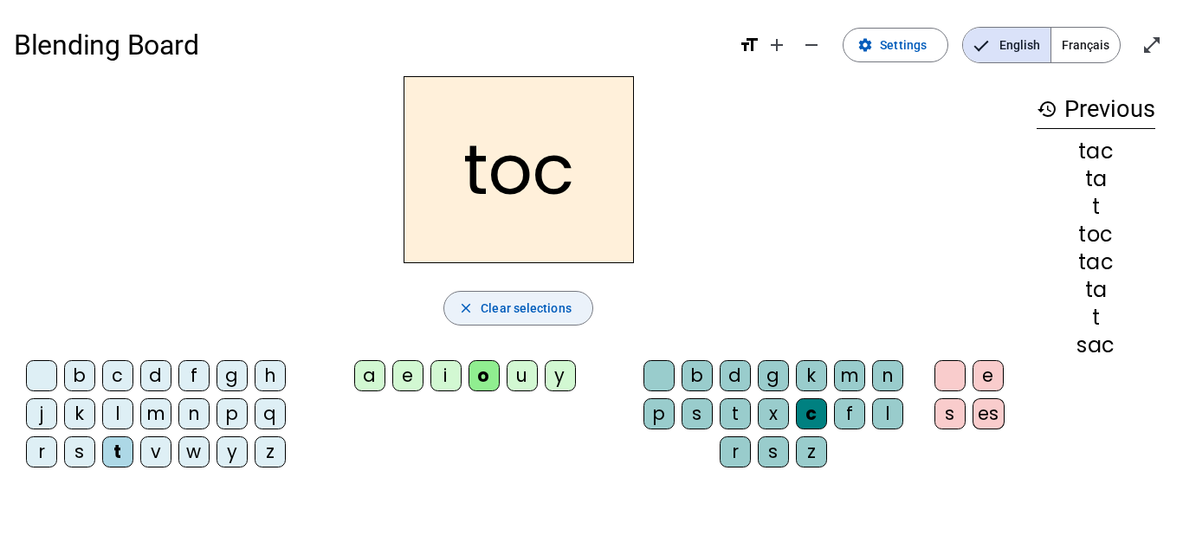
click at [557, 309] on span "Clear selections" at bounding box center [526, 308] width 91 height 21
